Goal: Information Seeking & Learning: Check status

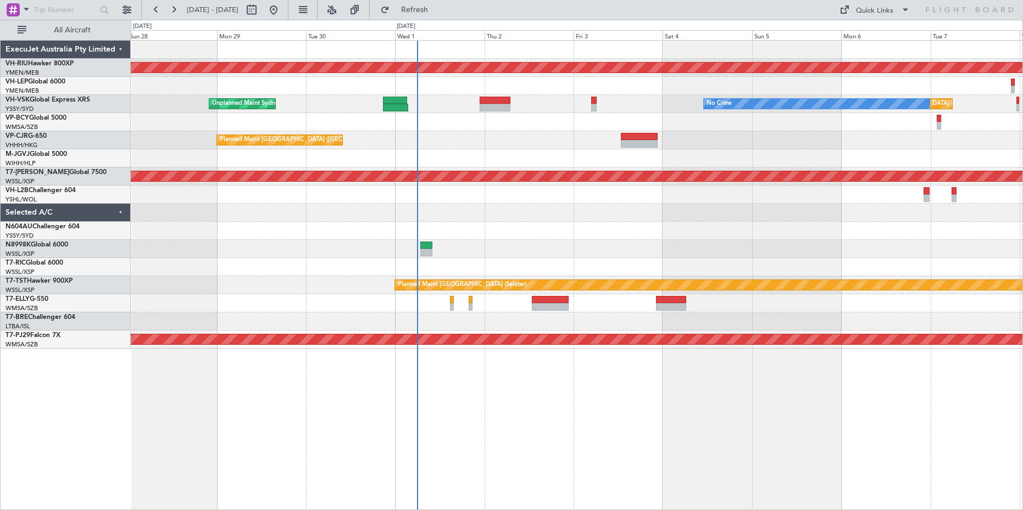
click at [281, 222] on div "Planned Maint [GEOGRAPHIC_DATA] ([GEOGRAPHIC_DATA]) Unplanned Maint Sydney ([PE…" at bounding box center [576, 195] width 891 height 308
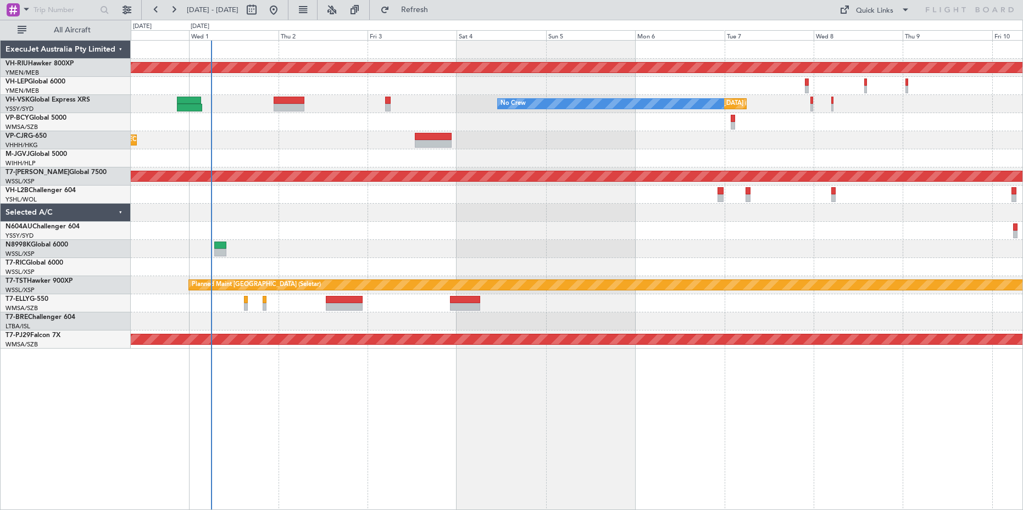
click at [379, 216] on div at bounding box center [576, 213] width 891 height 18
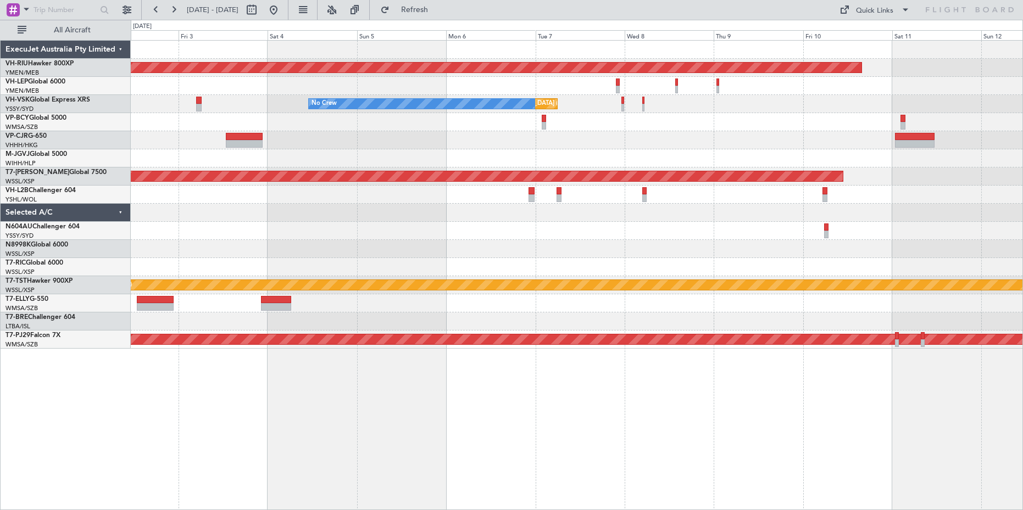
click at [214, 251] on div "Planned Maint [GEOGRAPHIC_DATA] ([GEOGRAPHIC_DATA]) Unplanned Maint [GEOGRAPHIC…" at bounding box center [576, 195] width 891 height 308
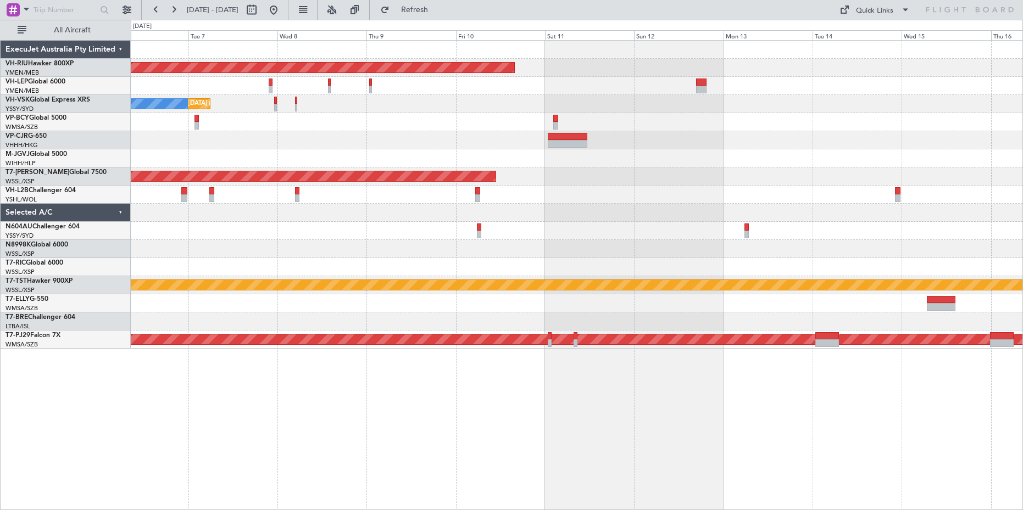
click at [395, 230] on div "Planned Maint [GEOGRAPHIC_DATA] ([GEOGRAPHIC_DATA]) Unplanned Maint [GEOGRAPHIC…" at bounding box center [576, 195] width 891 height 308
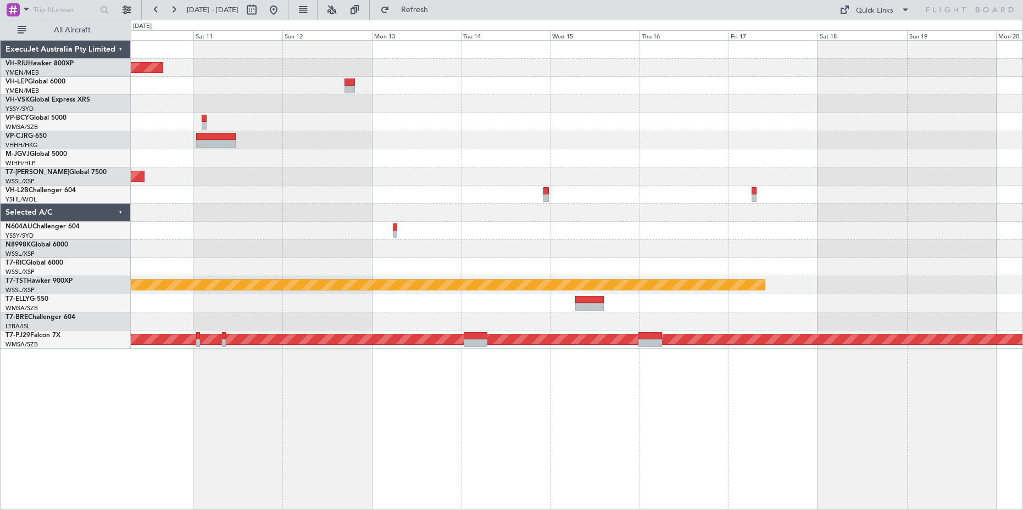
click at [657, 226] on div at bounding box center [576, 231] width 891 height 18
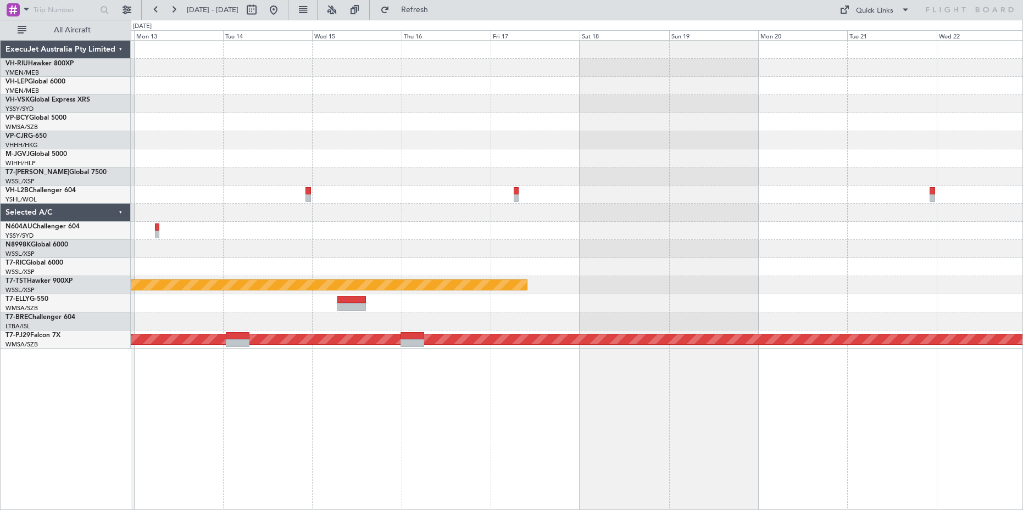
click at [325, 251] on div "Planned Maint [GEOGRAPHIC_DATA] ([GEOGRAPHIC_DATA]) Planned Maint [GEOGRAPHIC_D…" at bounding box center [576, 195] width 891 height 308
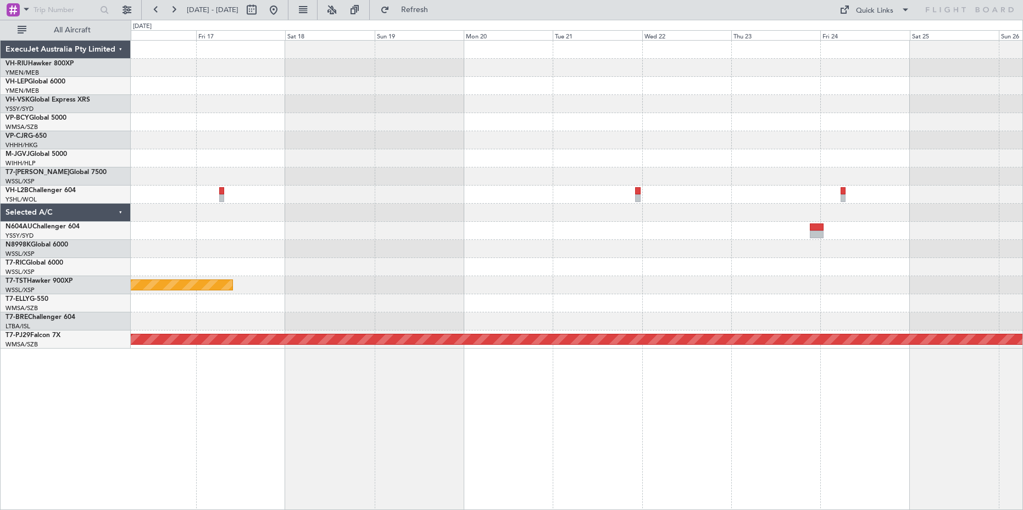
click at [409, 252] on div "Planned Maint [GEOGRAPHIC_DATA] (Seletar) Planned Maint [GEOGRAPHIC_DATA] (Sult…" at bounding box center [576, 195] width 891 height 308
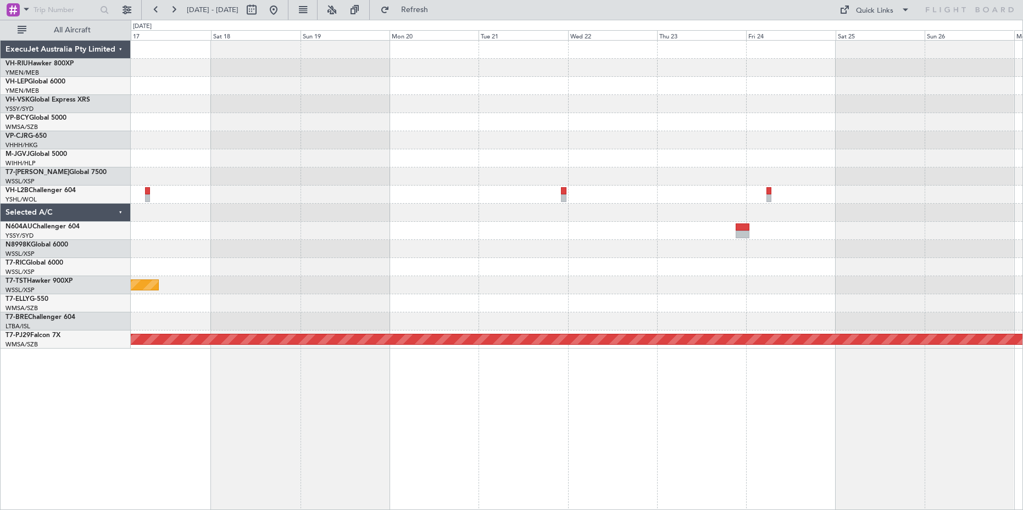
click at [440, 247] on div "Planned Maint [GEOGRAPHIC_DATA] (Seletar) Planned Maint [GEOGRAPHIC_DATA] (Sult…" at bounding box center [576, 195] width 891 height 308
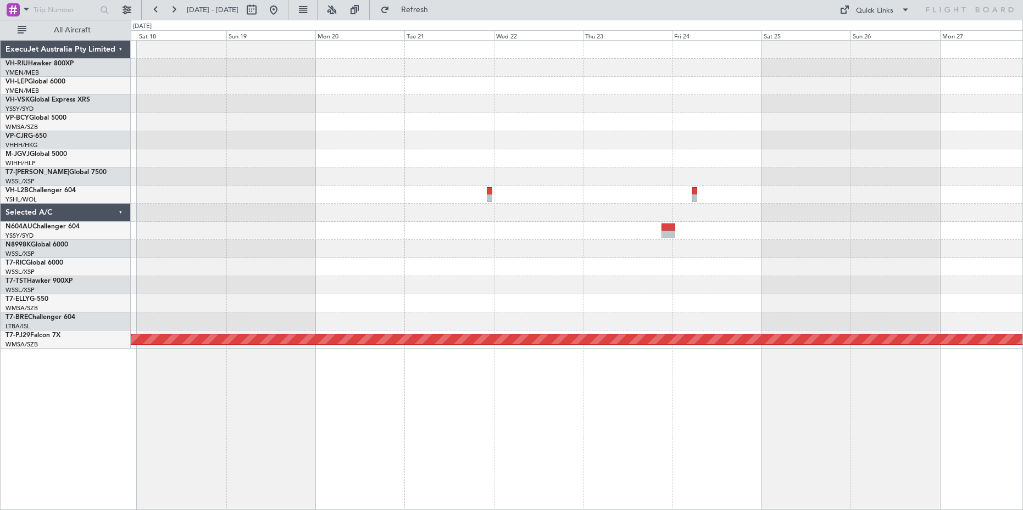
click at [314, 270] on div "Planned Maint [GEOGRAPHIC_DATA] (Seletar) Planned Maint [GEOGRAPHIC_DATA] (Sult…" at bounding box center [576, 195] width 891 height 308
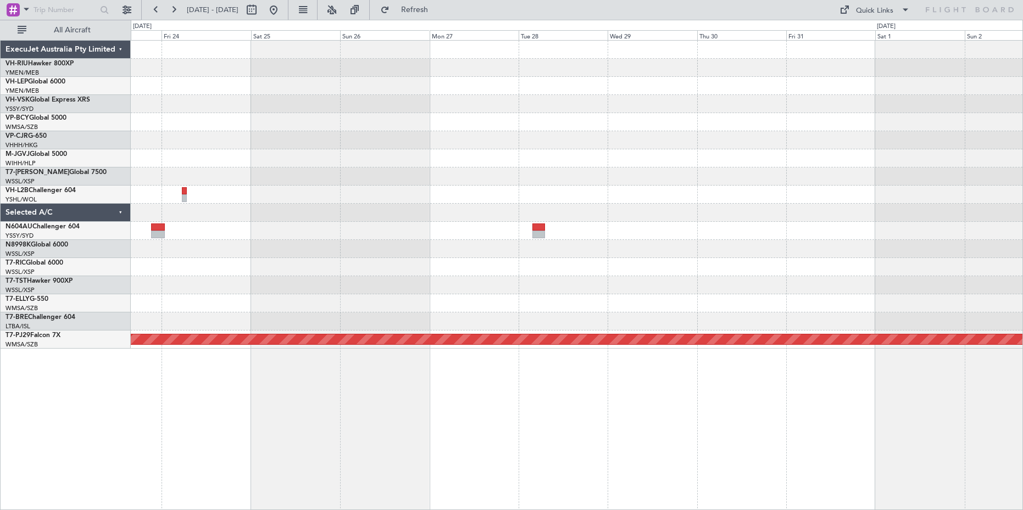
click at [368, 309] on div "Planned Maint [GEOGRAPHIC_DATA] (Sultan [PERSON_NAME] [PERSON_NAME] - Subang)" at bounding box center [576, 195] width 891 height 308
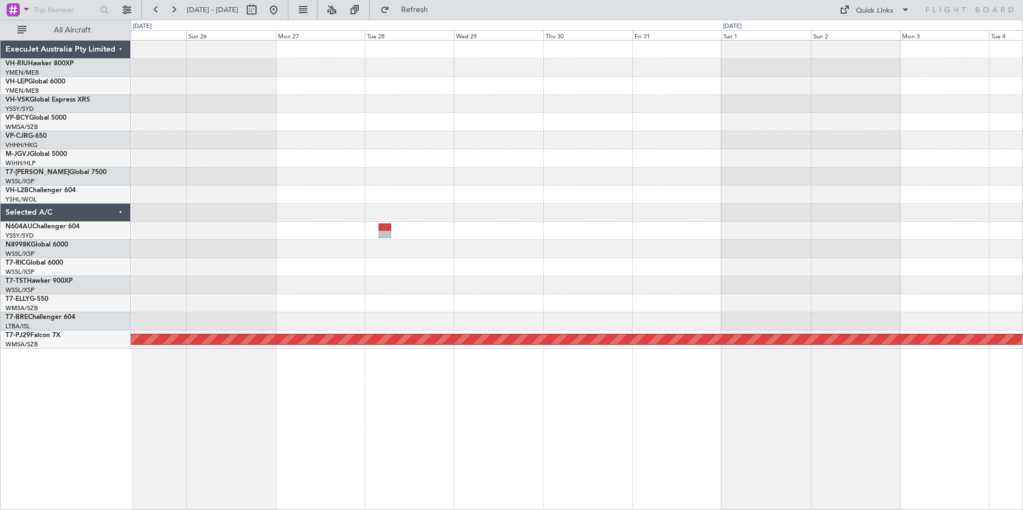
click at [453, 298] on div "Planned Maint [GEOGRAPHIC_DATA] (Sultan [PERSON_NAME] [PERSON_NAME] - Subang)" at bounding box center [576, 195] width 891 height 308
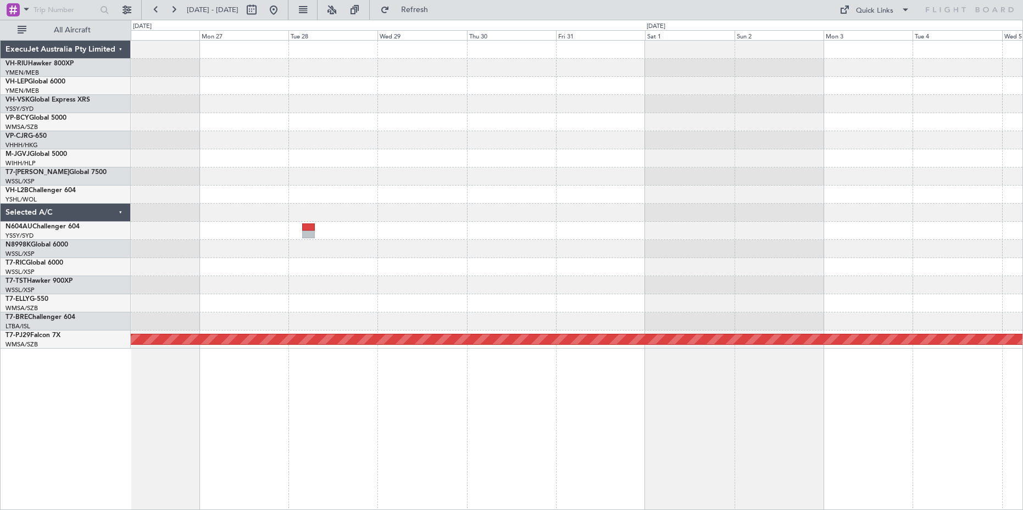
click at [444, 301] on div "Planned Maint [GEOGRAPHIC_DATA] (Sultan [PERSON_NAME] [PERSON_NAME] - Subang)" at bounding box center [576, 195] width 891 height 308
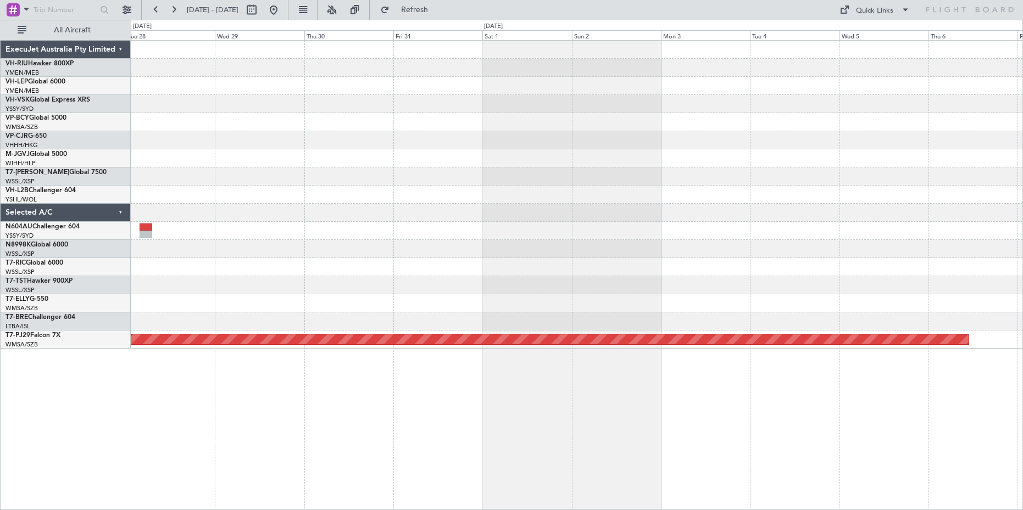
click at [353, 278] on div "Planned Maint [GEOGRAPHIC_DATA] (Sultan [PERSON_NAME] [PERSON_NAME] - Subang)" at bounding box center [576, 195] width 891 height 308
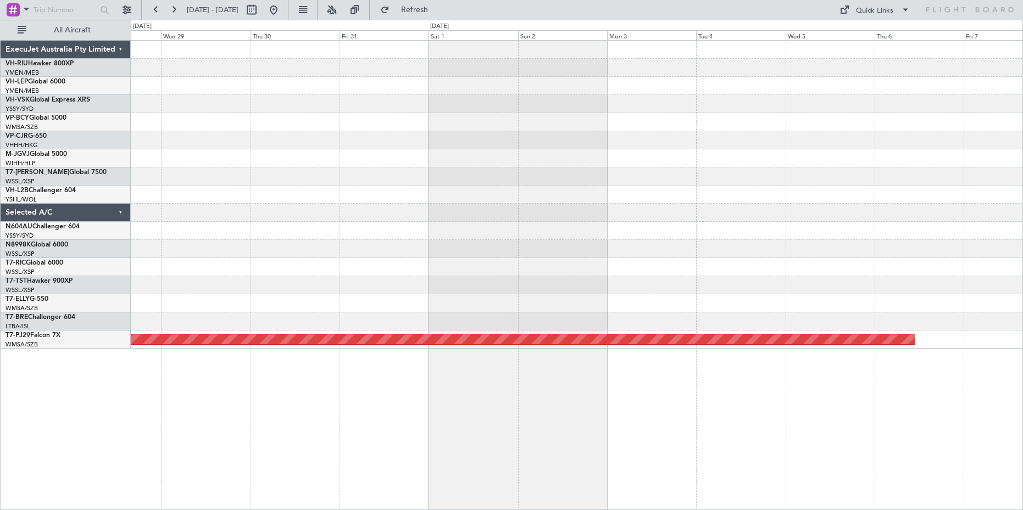
click at [638, 270] on div "Planned Maint [GEOGRAPHIC_DATA] (Sultan [PERSON_NAME] [PERSON_NAME] - Subang)" at bounding box center [576, 195] width 891 height 308
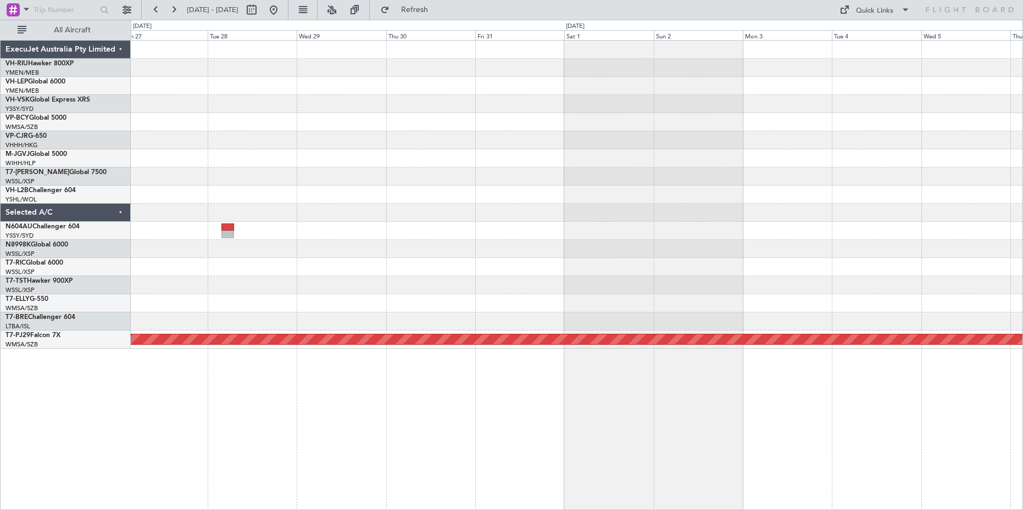
click at [608, 226] on div "Planned Maint [GEOGRAPHIC_DATA] (Sultan [PERSON_NAME] [PERSON_NAME] - Subang)" at bounding box center [576, 195] width 891 height 308
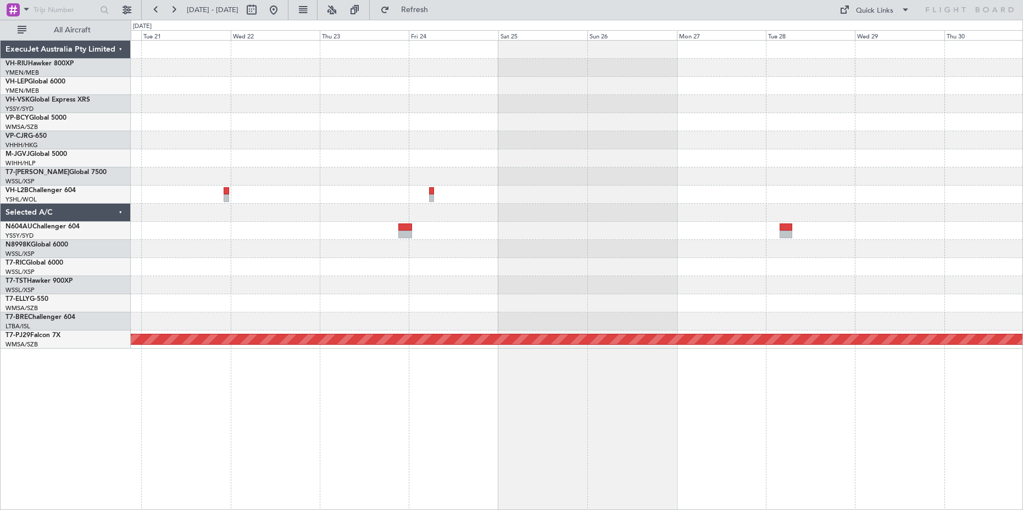
click at [600, 259] on div at bounding box center [576, 267] width 891 height 18
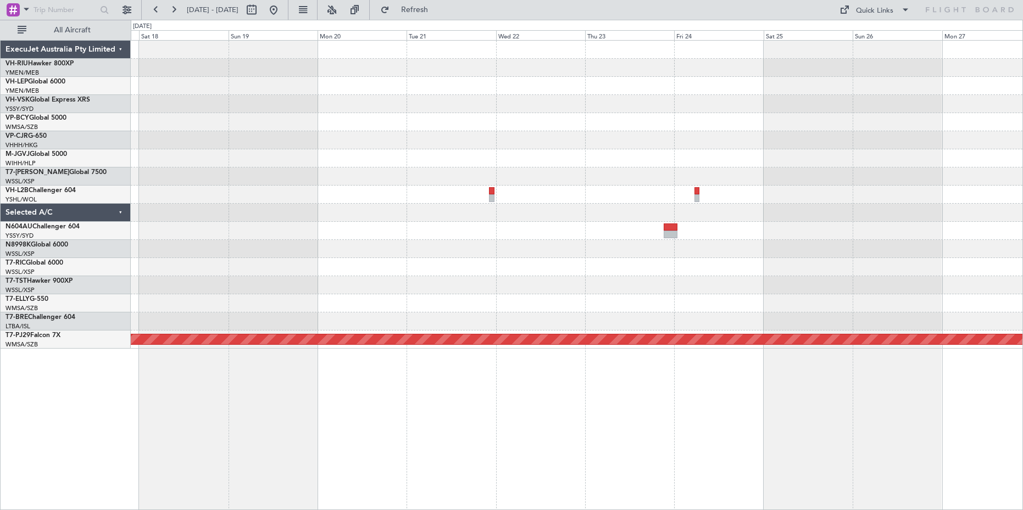
click at [632, 275] on div "Planned Maint [GEOGRAPHIC_DATA] (Seletar) Planned Maint [GEOGRAPHIC_DATA] (Sult…" at bounding box center [576, 195] width 891 height 308
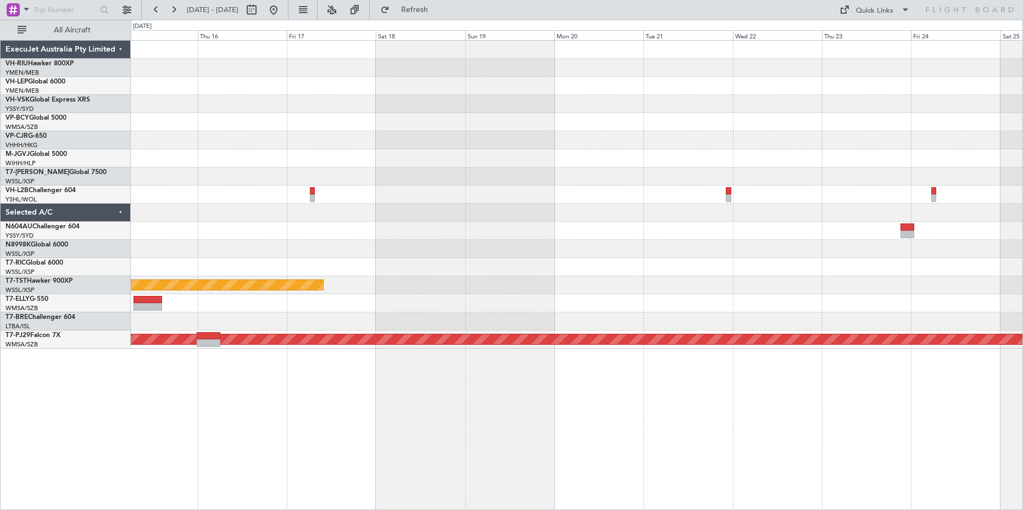
click at [596, 265] on div "Planned Maint [GEOGRAPHIC_DATA] (Seletar) Planned Maint [GEOGRAPHIC_DATA] (Sult…" at bounding box center [576, 195] width 891 height 308
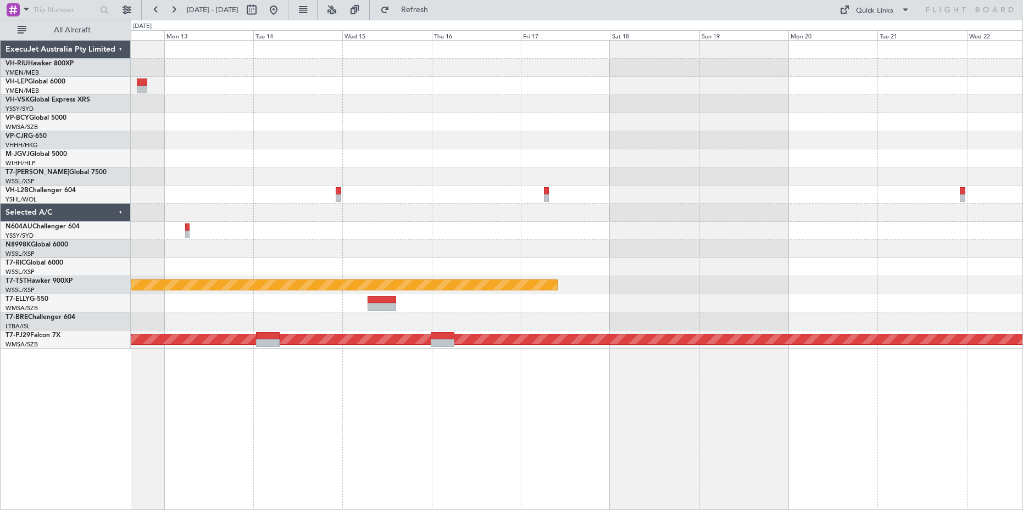
click at [600, 275] on div at bounding box center [576, 267] width 891 height 18
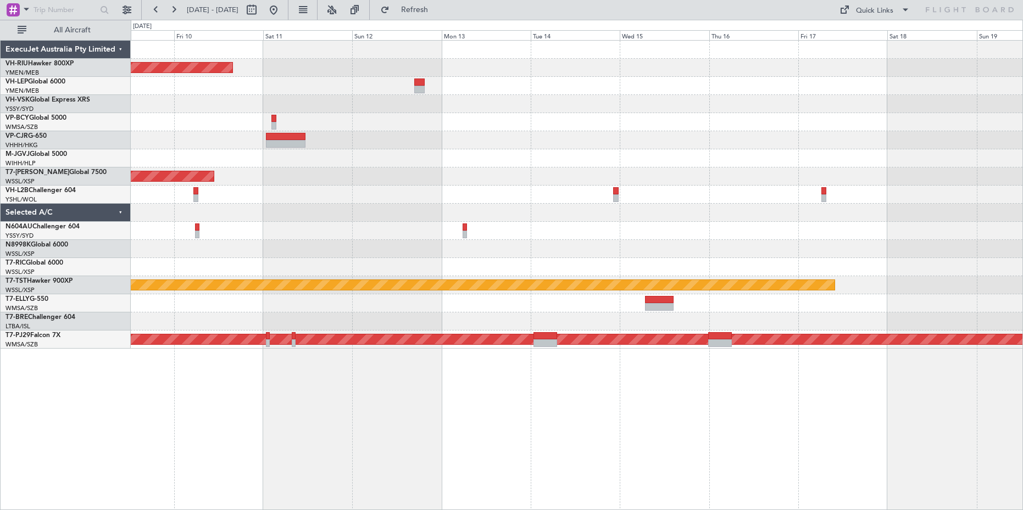
click at [631, 238] on div at bounding box center [576, 231] width 891 height 18
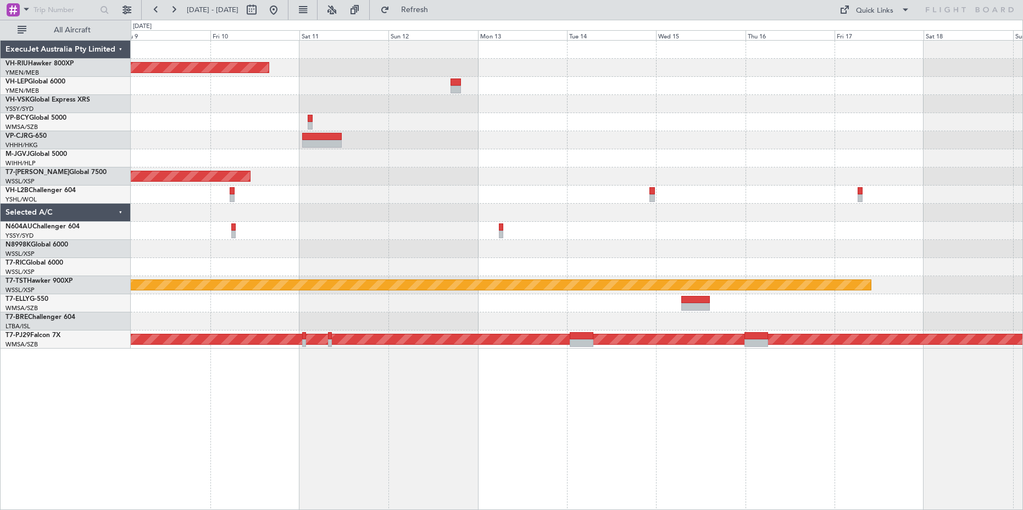
click at [529, 232] on div "Planned Maint [GEOGRAPHIC_DATA] ([GEOGRAPHIC_DATA]) Unplanned Maint [GEOGRAPHIC…" at bounding box center [576, 195] width 891 height 308
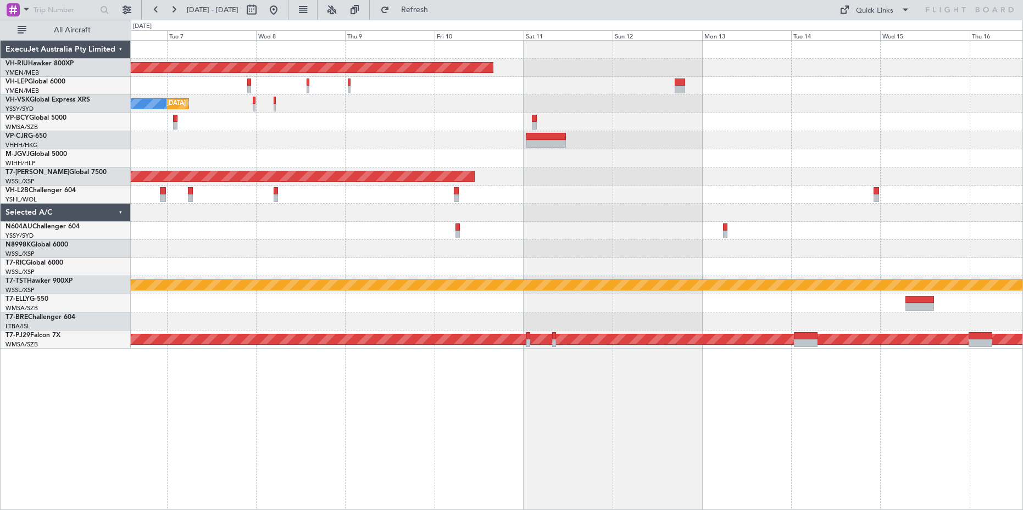
click at [471, 245] on div at bounding box center [576, 249] width 891 height 18
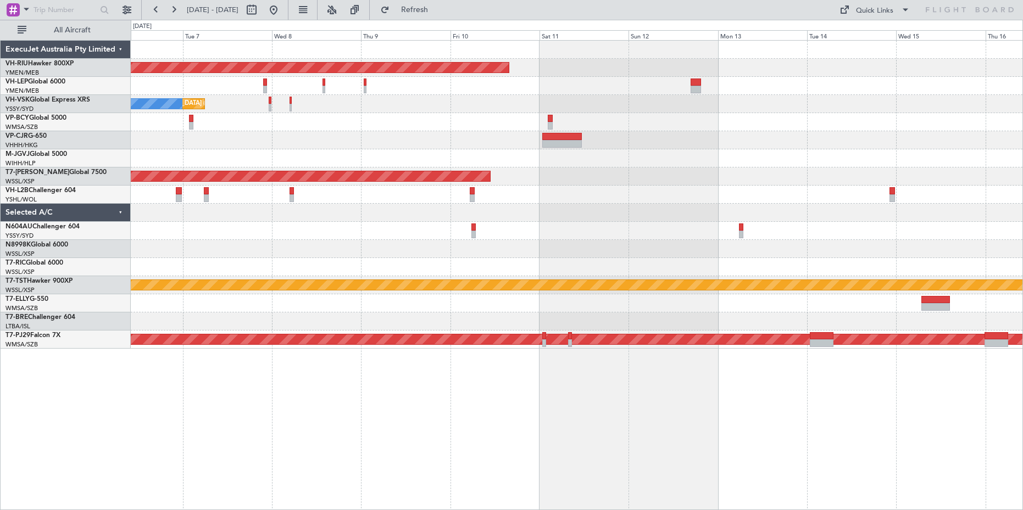
click at [397, 256] on div at bounding box center [576, 249] width 891 height 18
